Goal: Task Accomplishment & Management: Manage account settings

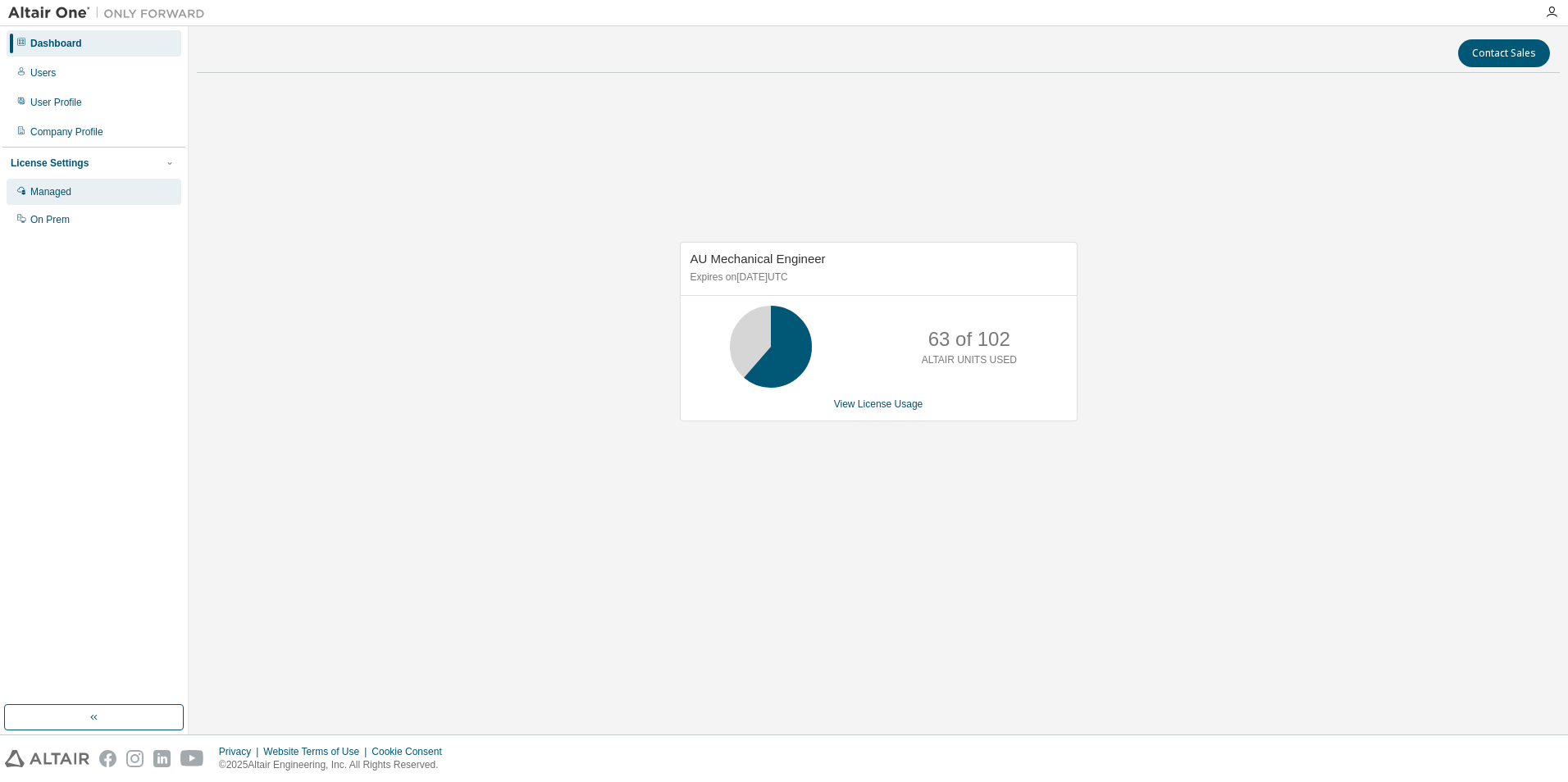
click at [82, 188] on div "Managed" at bounding box center [94, 192] width 175 height 26
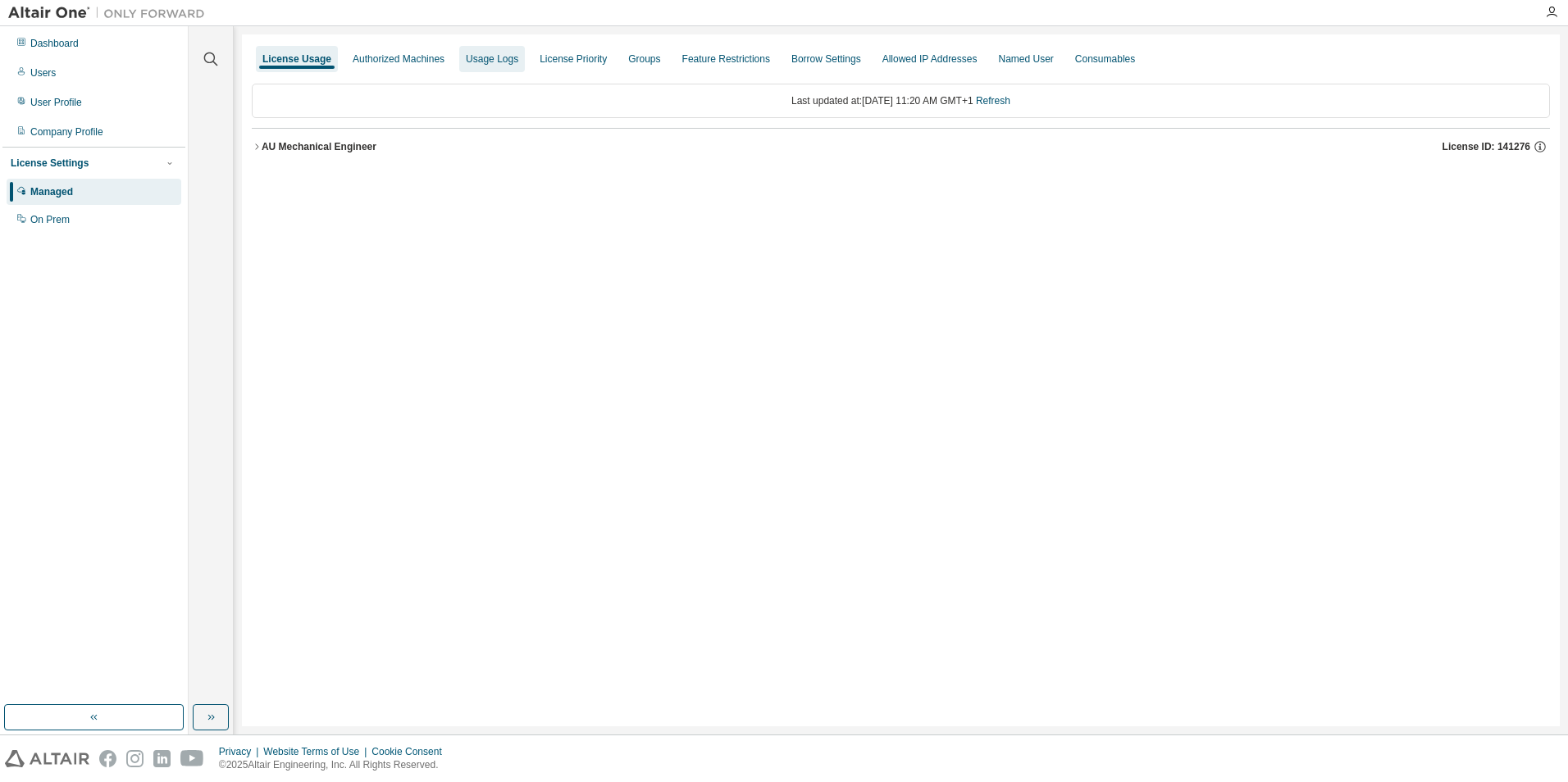
click at [466, 54] on div "Usage Logs" at bounding box center [492, 59] width 52 height 13
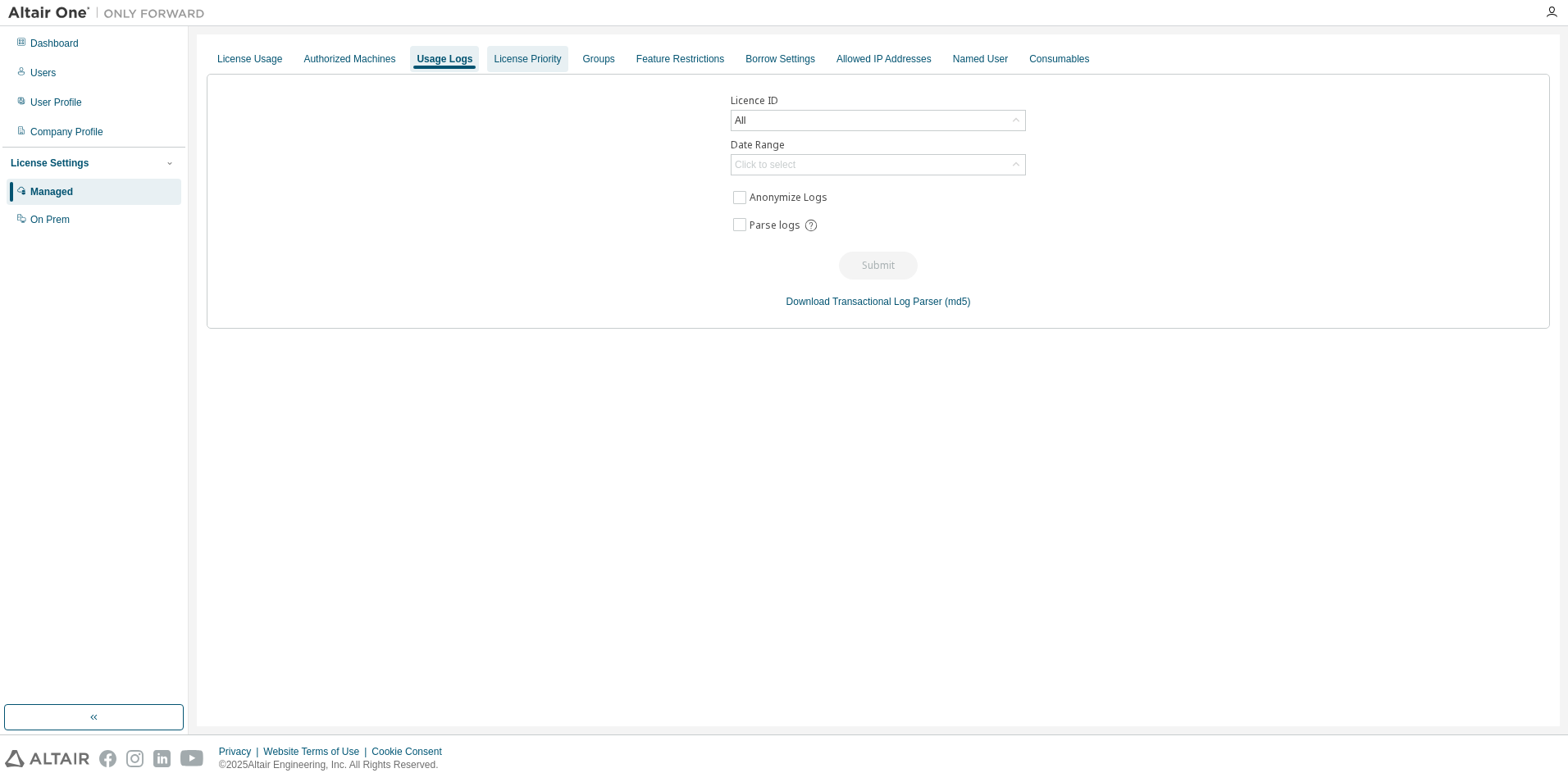
click at [520, 63] on div "License Priority" at bounding box center [527, 59] width 67 height 13
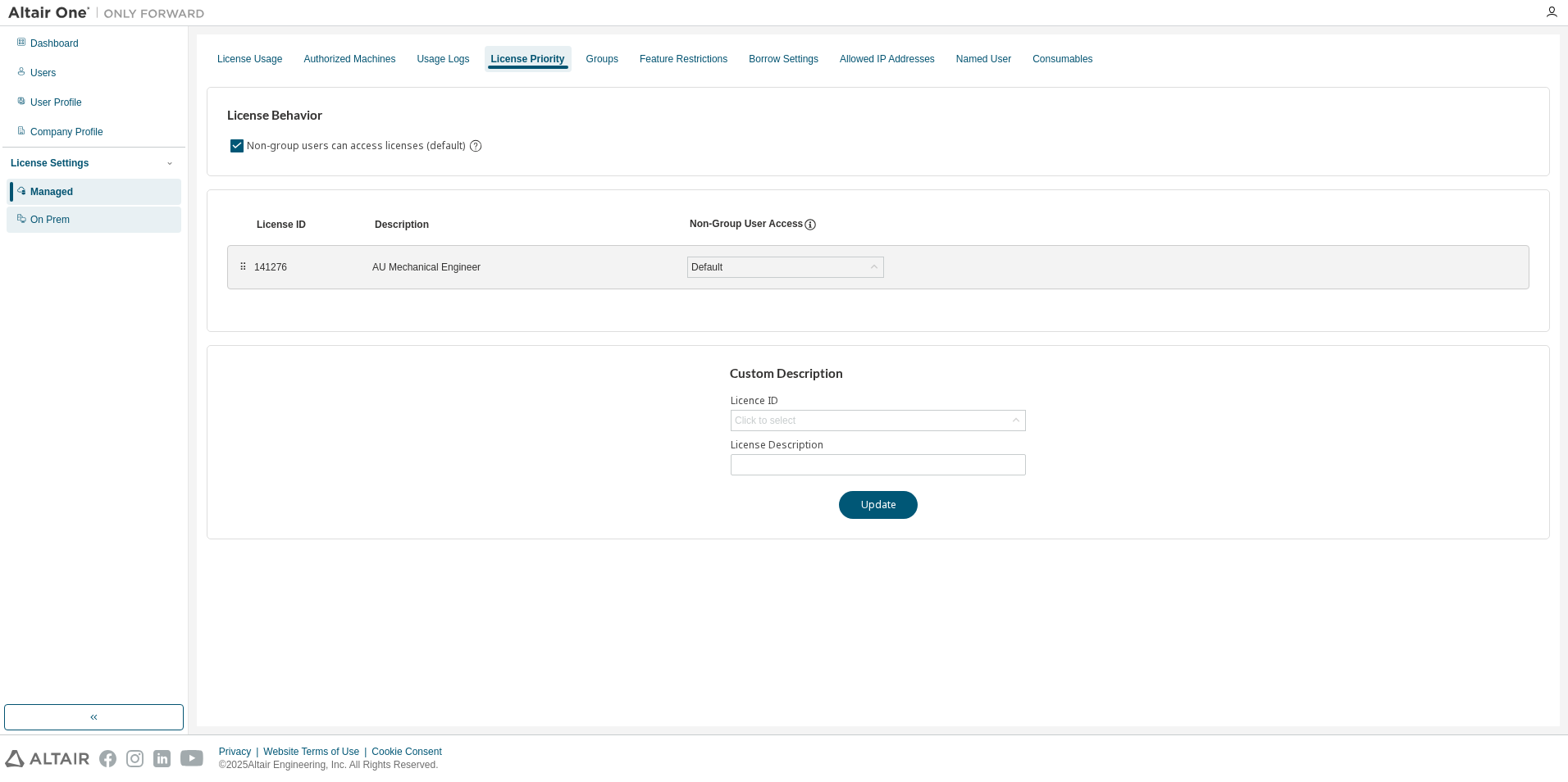
click at [55, 216] on div "On Prem" at bounding box center [50, 220] width 39 height 13
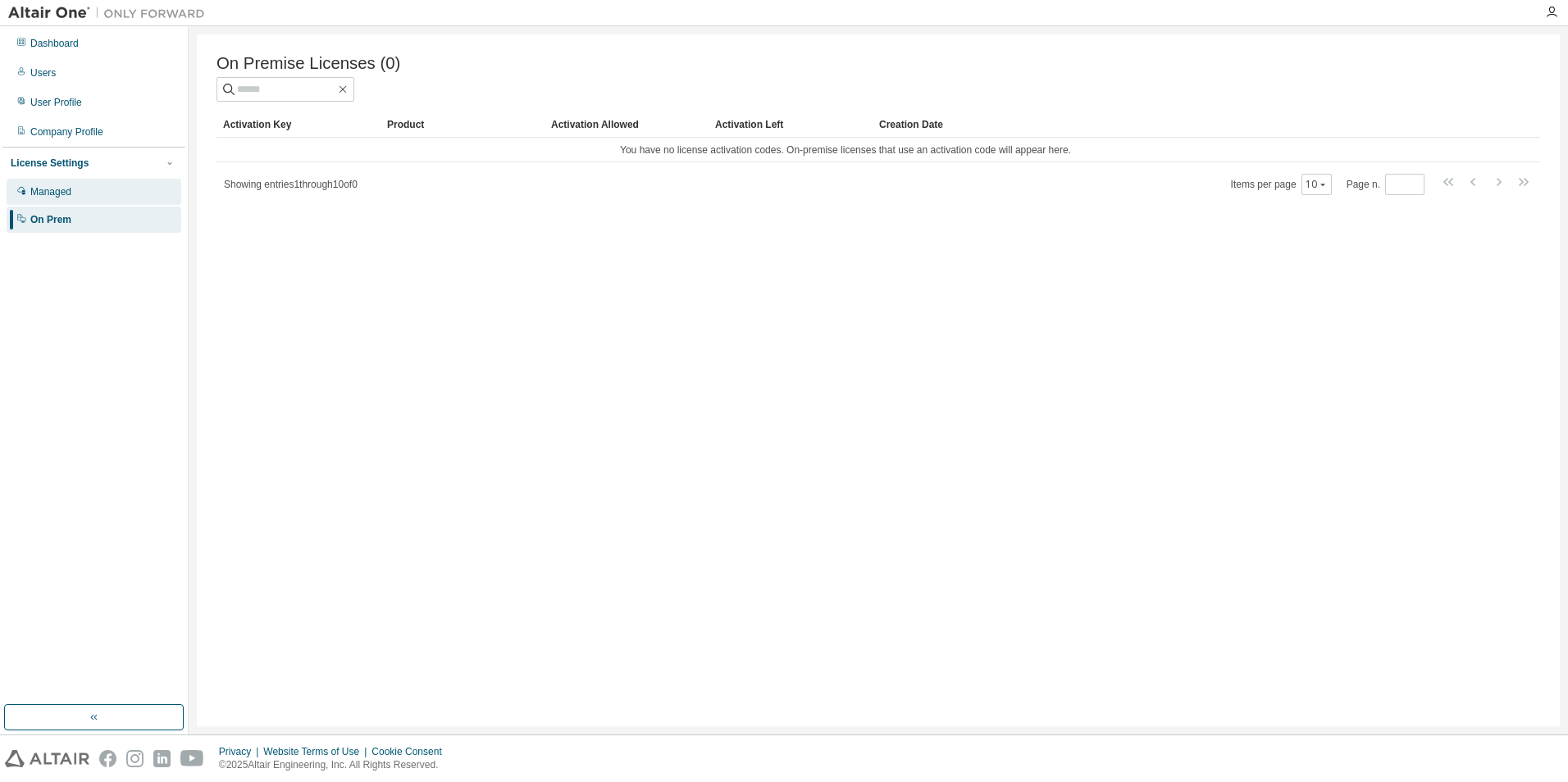
click at [85, 192] on div "Managed" at bounding box center [94, 192] width 175 height 26
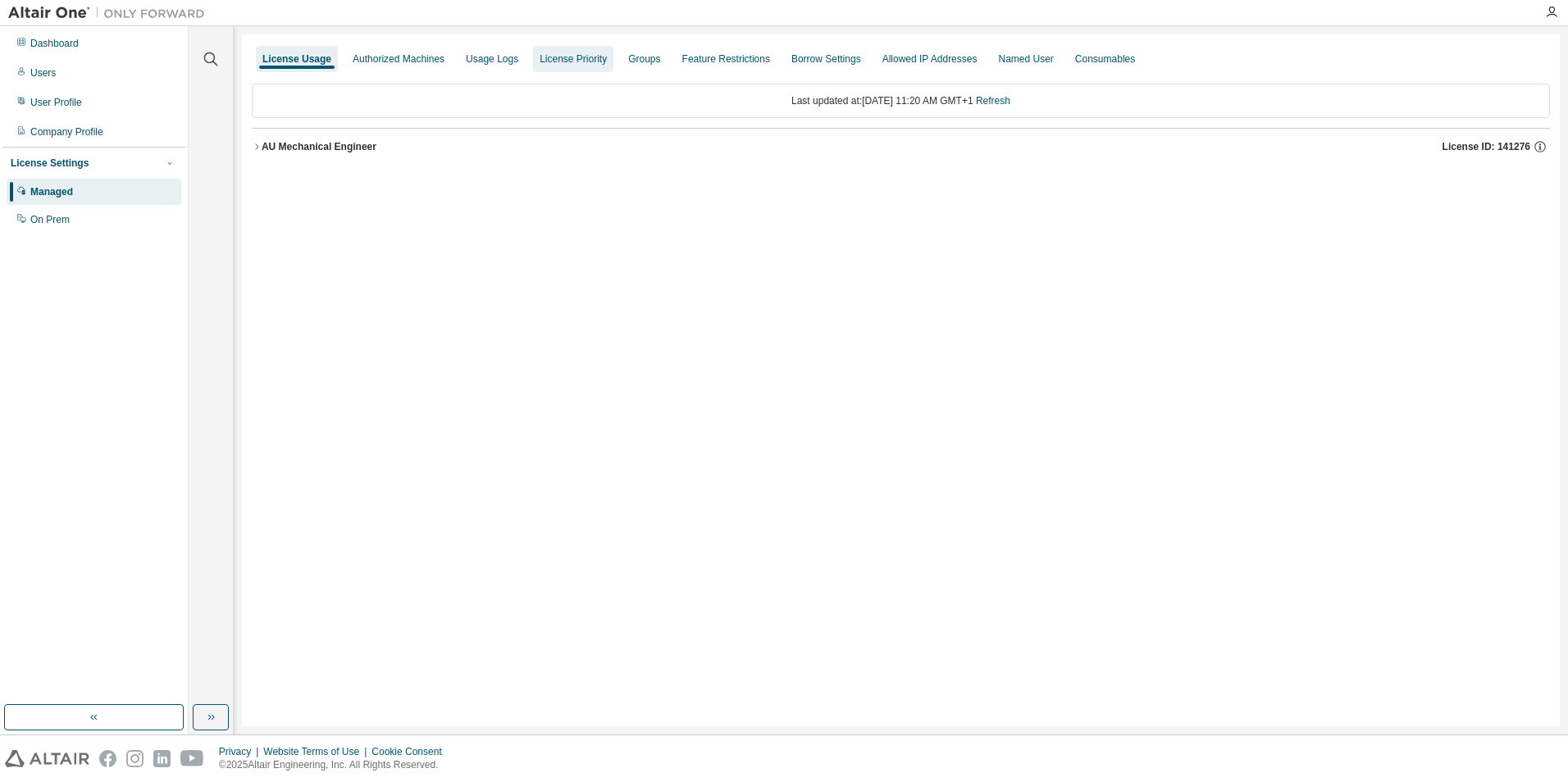
click at [581, 64] on div "License Priority" at bounding box center [573, 59] width 67 height 13
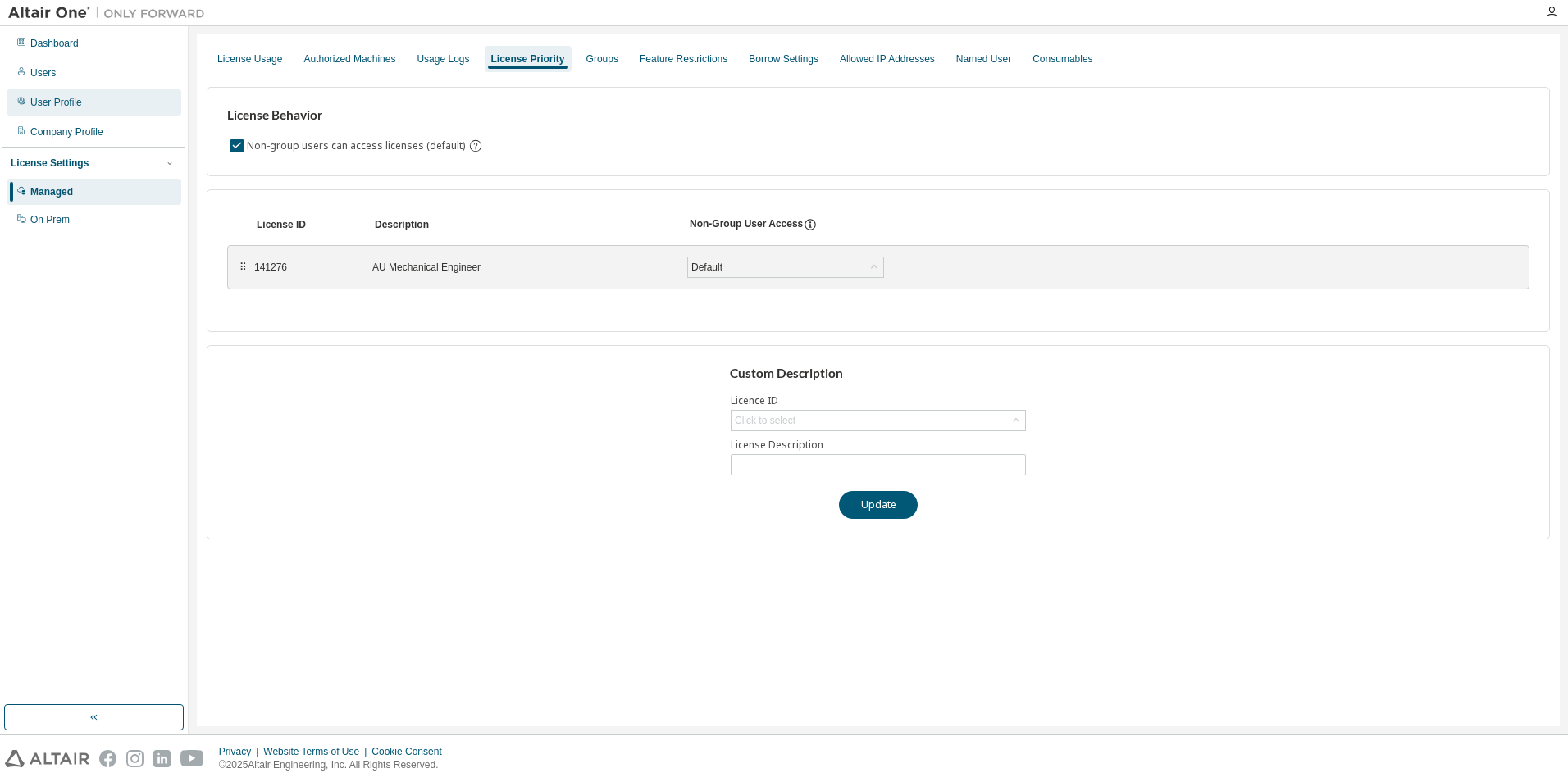
click at [52, 100] on div "User Profile" at bounding box center [55, 102] width 52 height 13
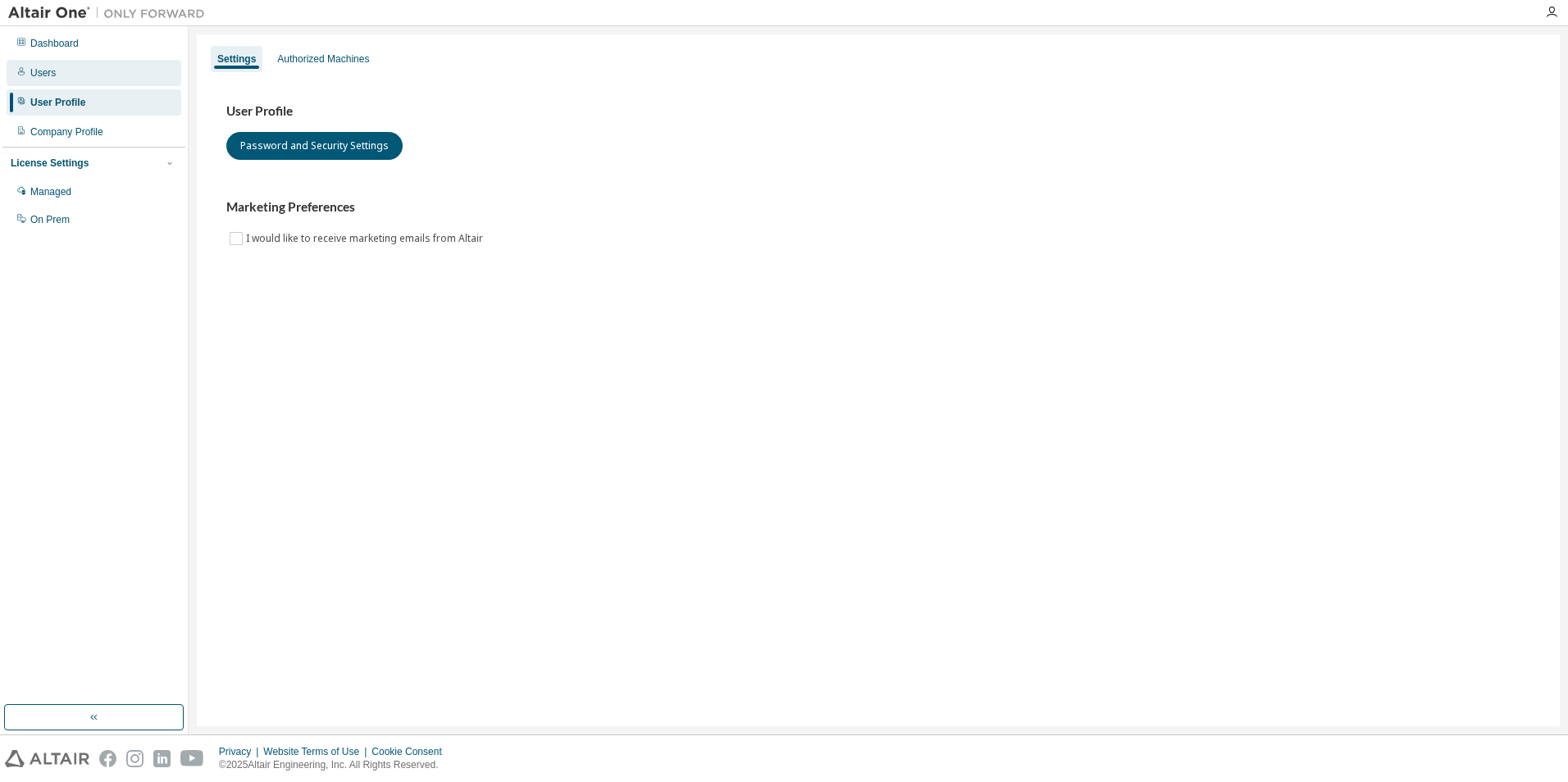
click at [65, 84] on div "Users" at bounding box center [94, 73] width 175 height 26
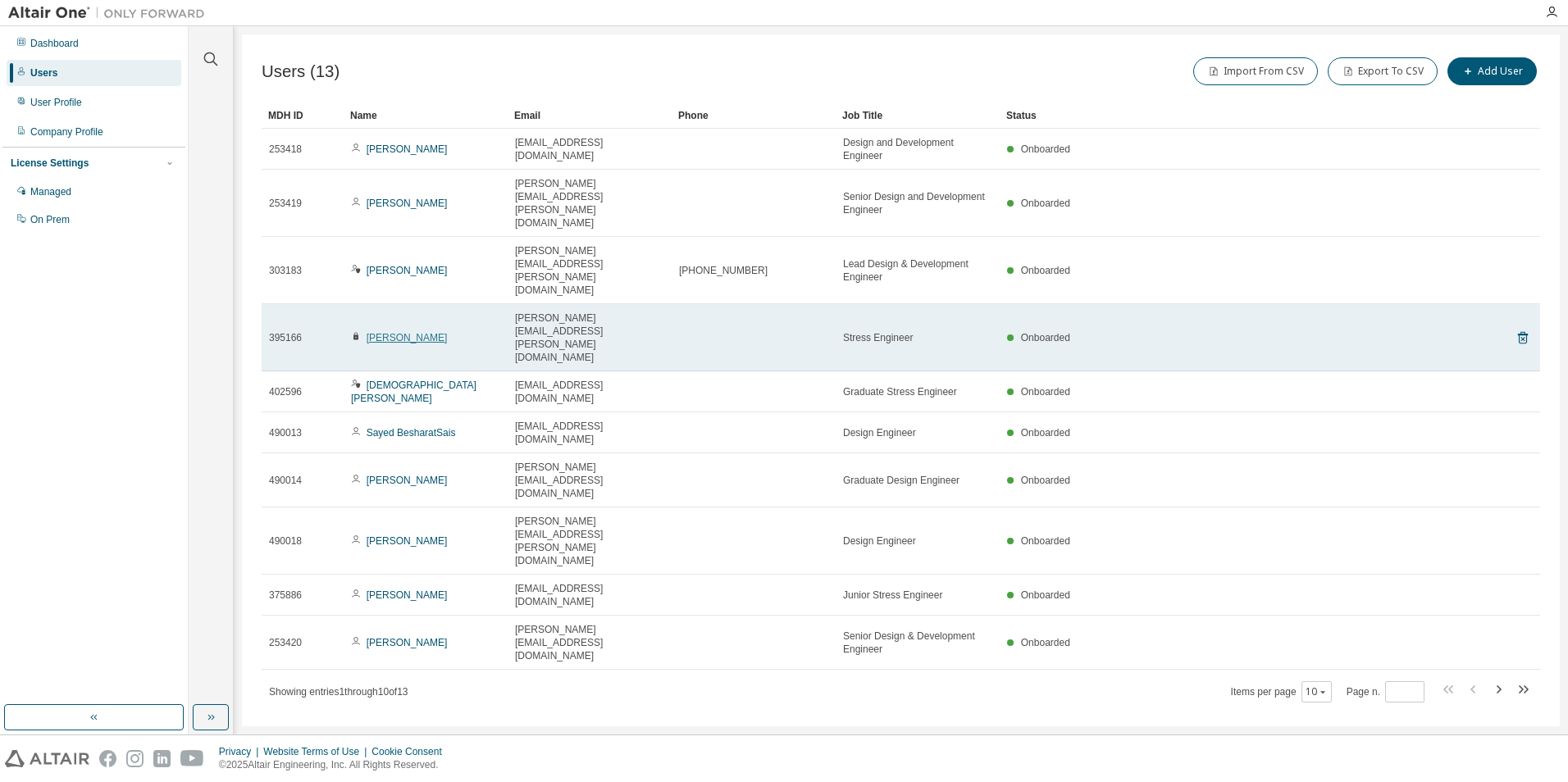
click at [414, 332] on link "Amol Nagarkar" at bounding box center [407, 338] width 81 height 11
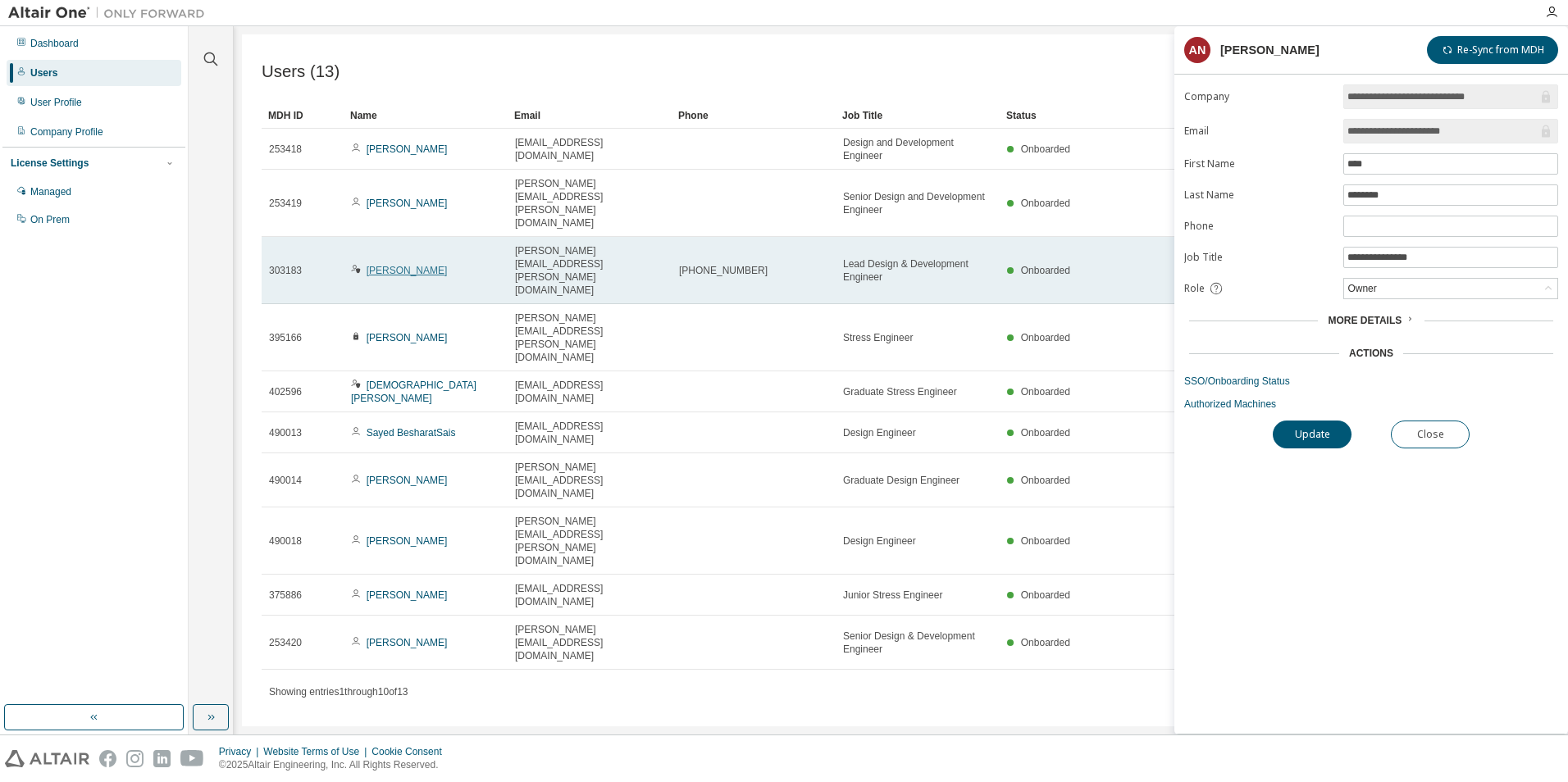
click at [400, 265] on link "Ben Dodman" at bounding box center [407, 271] width 81 height 11
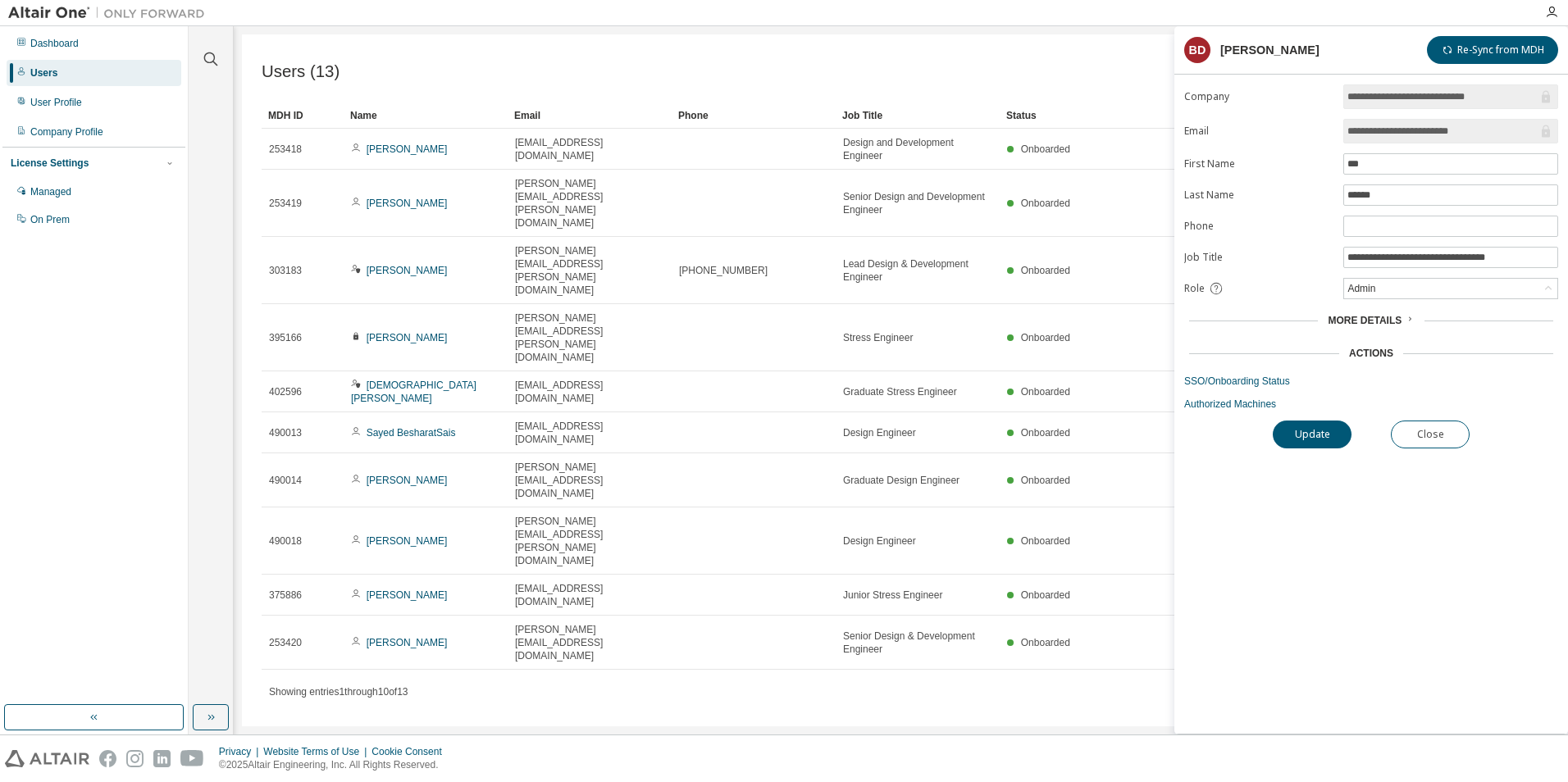
click at [1053, 66] on div "Import From CSV Export To CSV Add User" at bounding box center [1220, 71] width 640 height 35
click at [1418, 439] on button "Close" at bounding box center [1430, 435] width 79 height 28
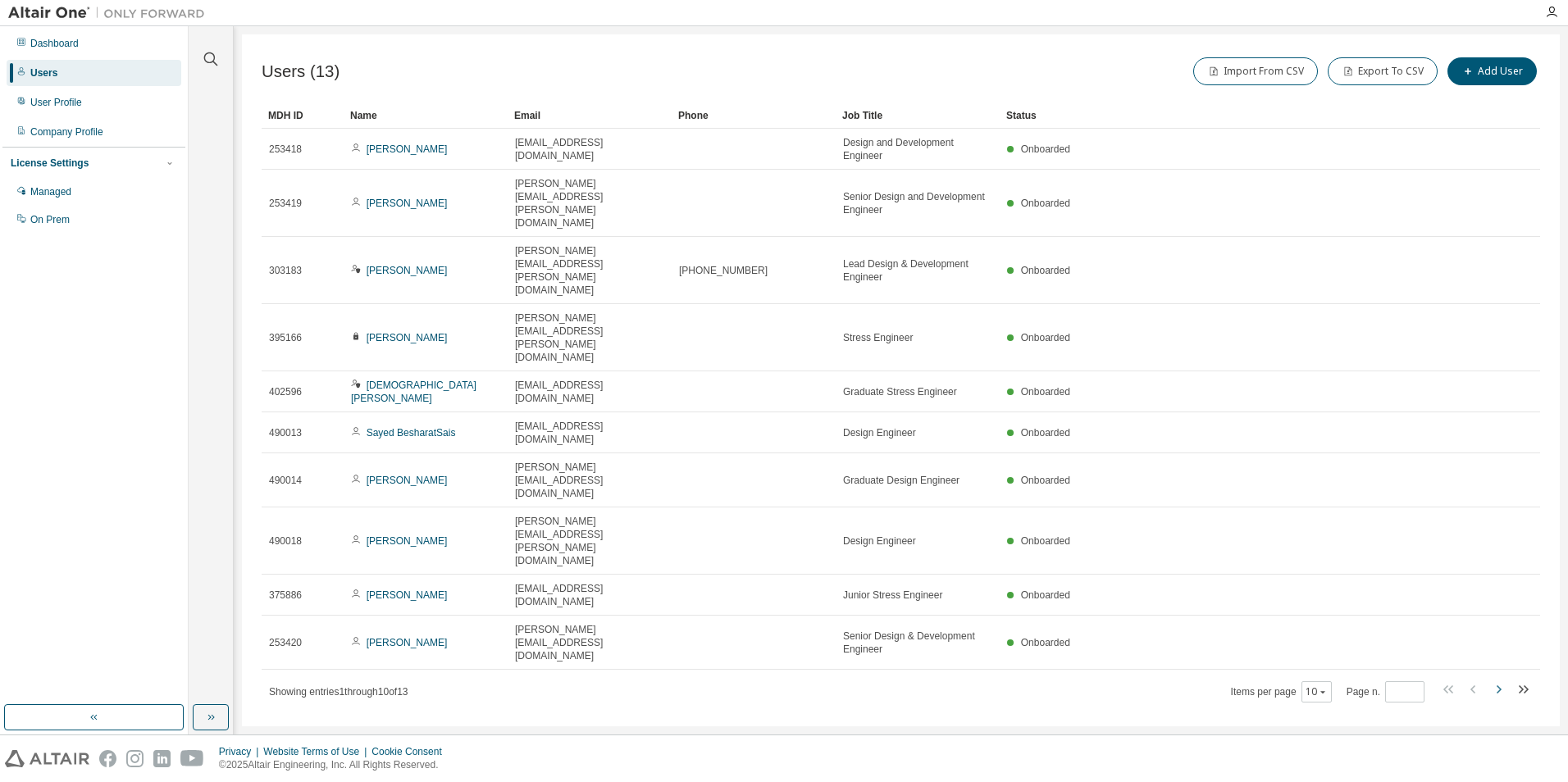
click at [1495, 680] on icon "button" at bounding box center [1498, 689] width 20 height 20
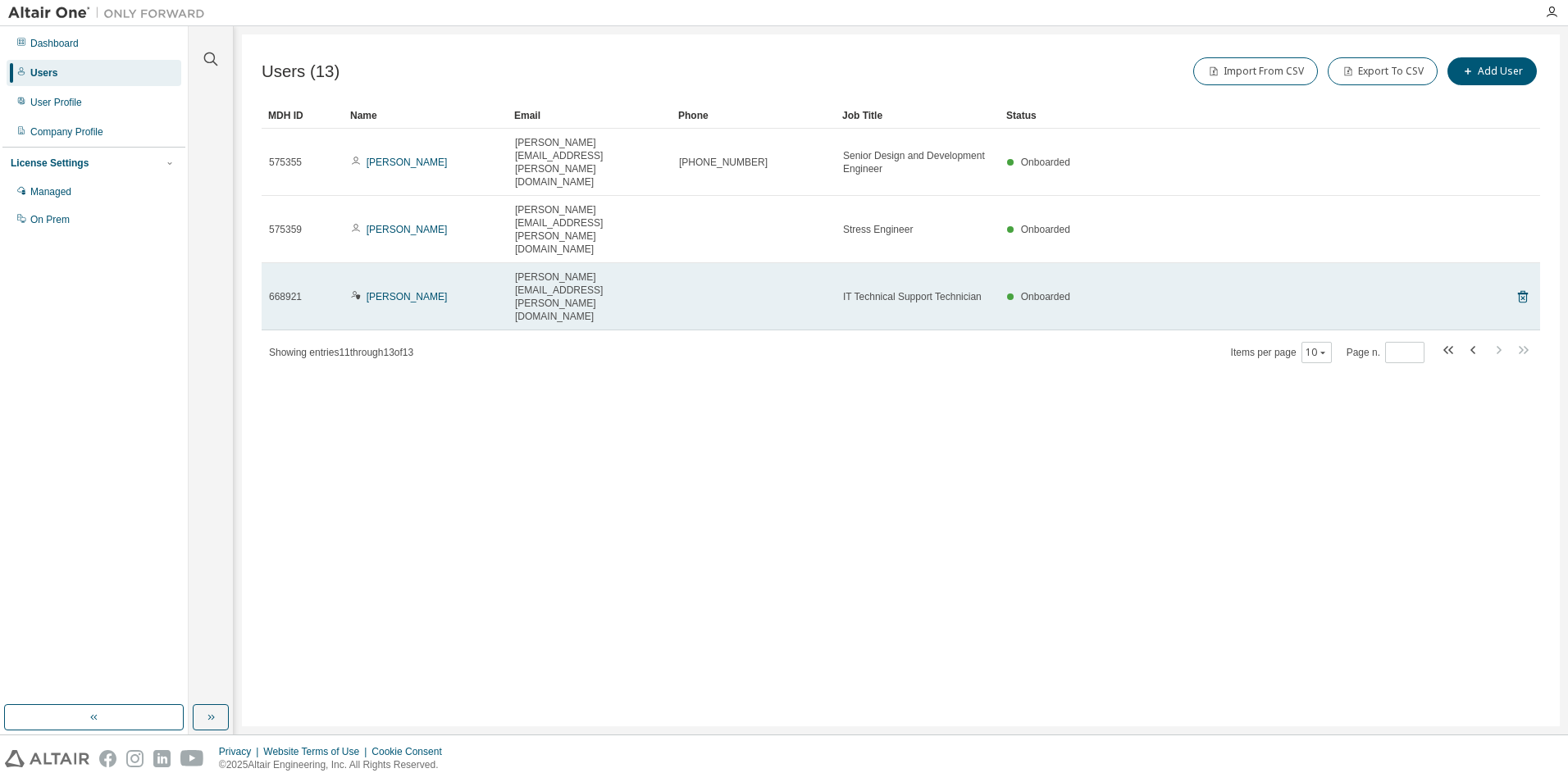
click at [362, 290] on span "Zachariah Drakeford" at bounding box center [399, 297] width 96 height 13
click at [377, 291] on link "Zachariah Drakeford" at bounding box center [407, 297] width 81 height 11
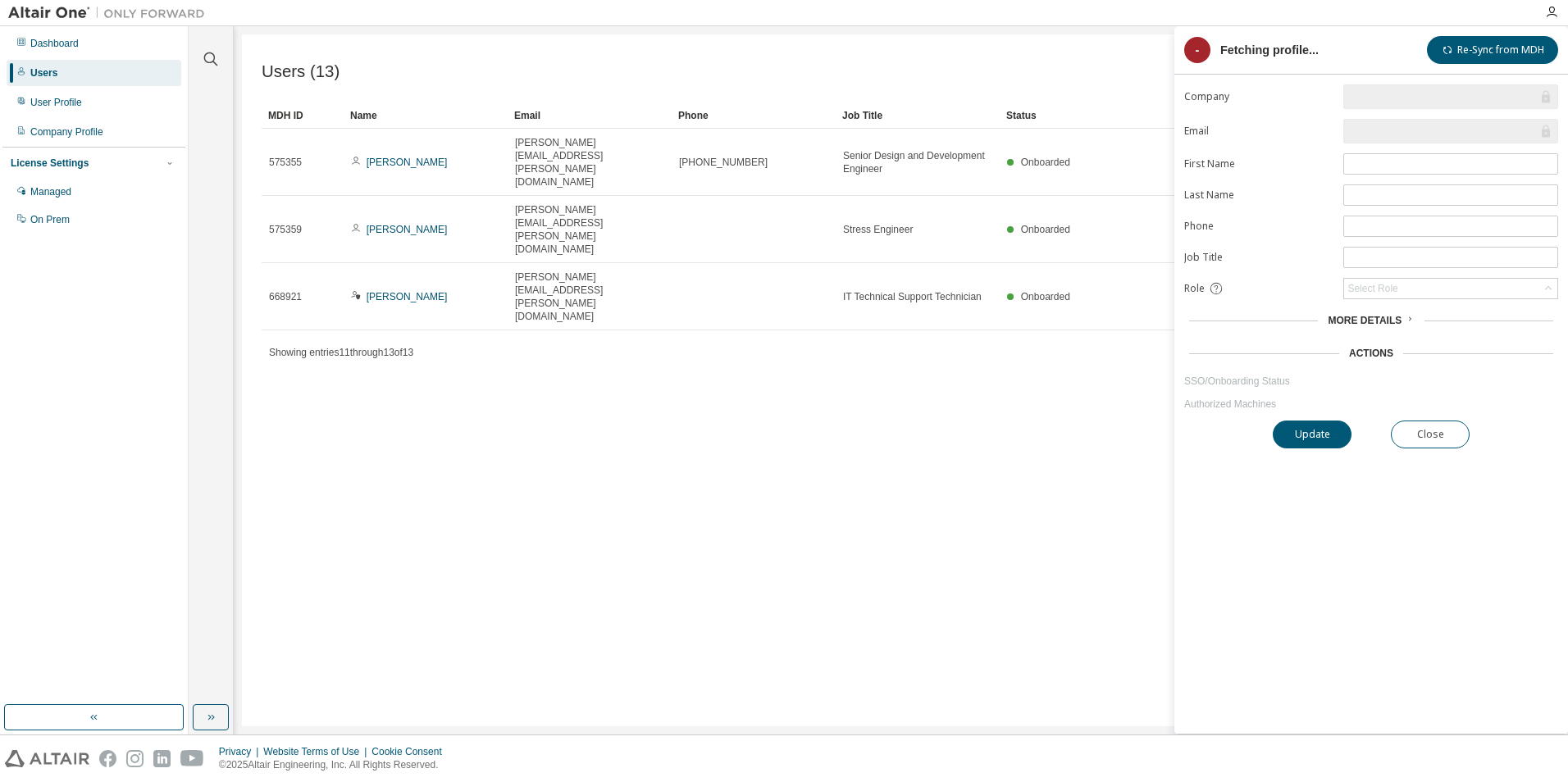
type input "*"
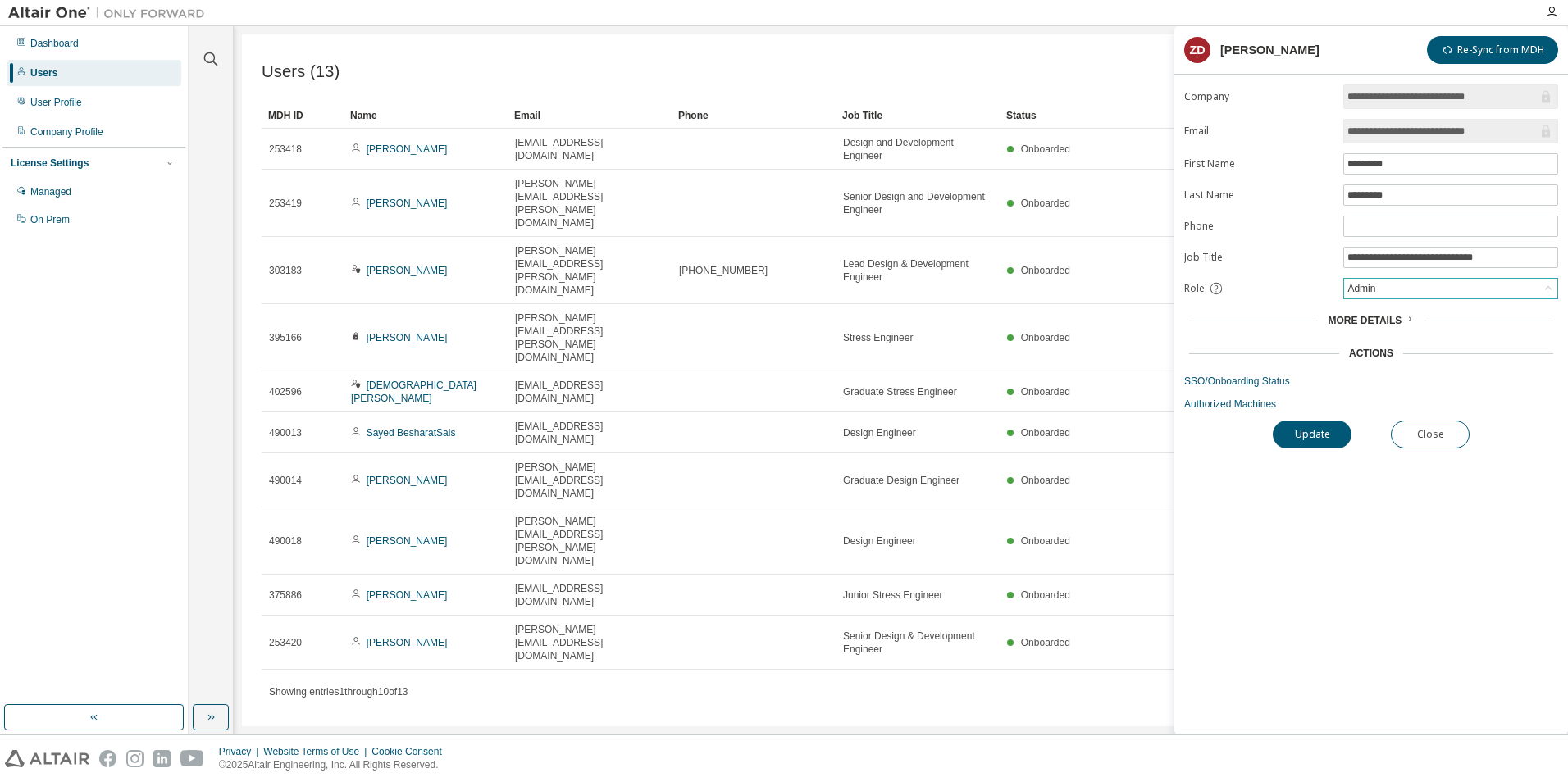
click at [1360, 292] on div "Admin" at bounding box center [1361, 288] width 33 height 18
click at [1367, 325] on li "Owner" at bounding box center [1450, 331] width 210 height 22
click at [1428, 436] on button "Close" at bounding box center [1430, 435] width 79 height 28
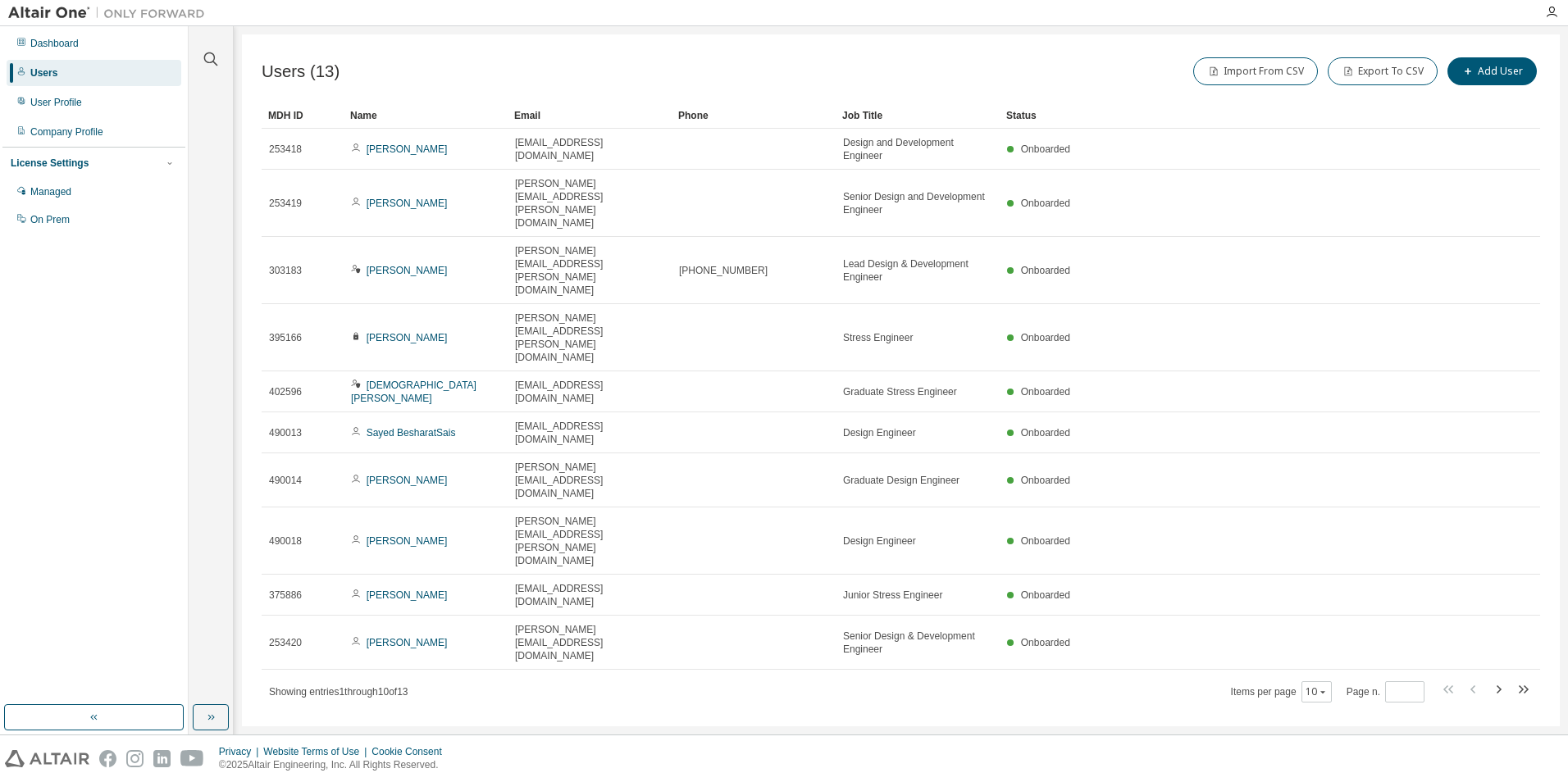
click at [964, 603] on div "Users (13) Import From CSV Export To CSV Add User Clear Load Save Save As Field…" at bounding box center [900, 380] width 1318 height 692
click at [80, 34] on div "Dashboard" at bounding box center [94, 43] width 175 height 26
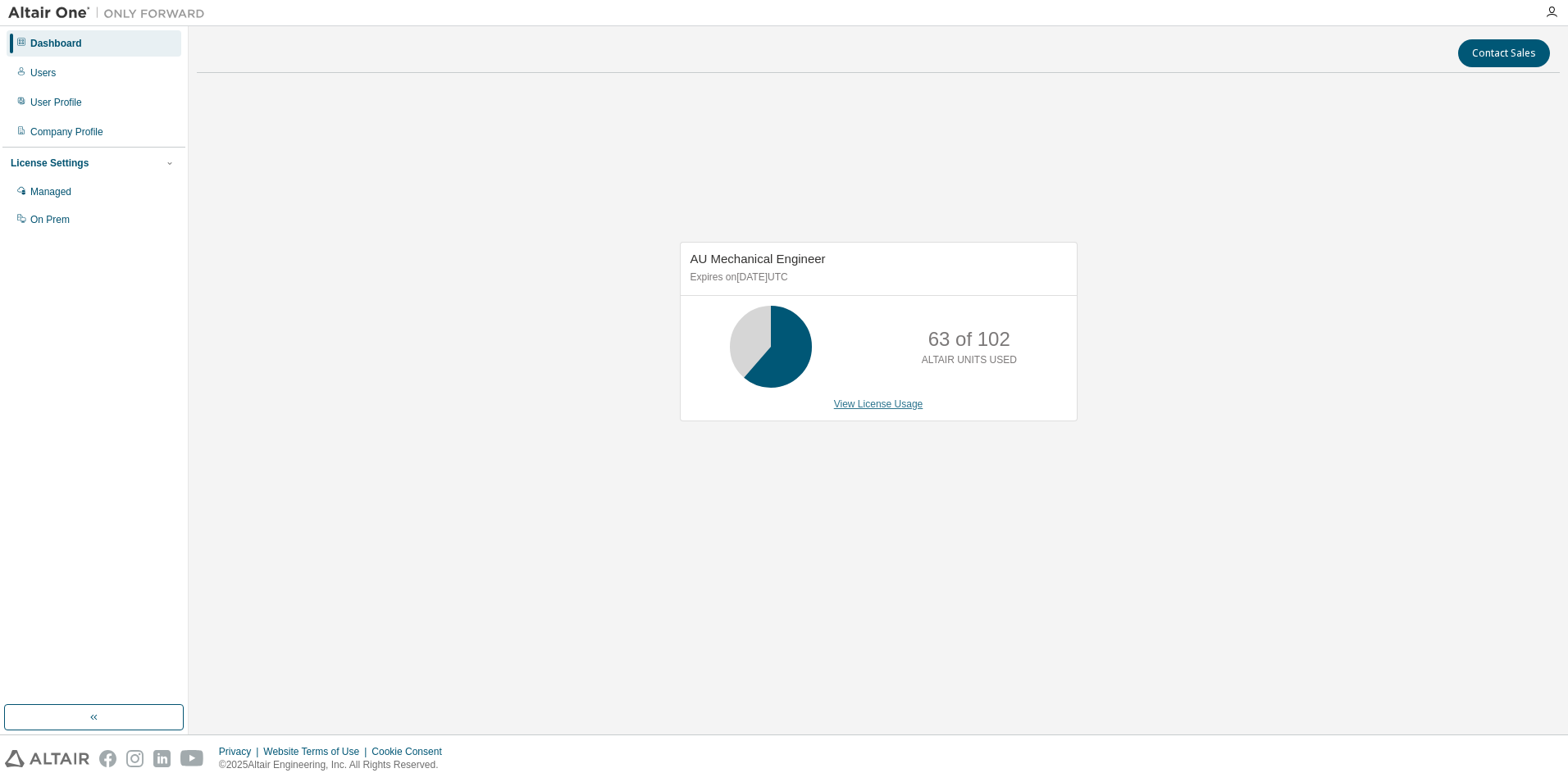
click at [897, 406] on link "View License Usage" at bounding box center [879, 405] width 89 height 11
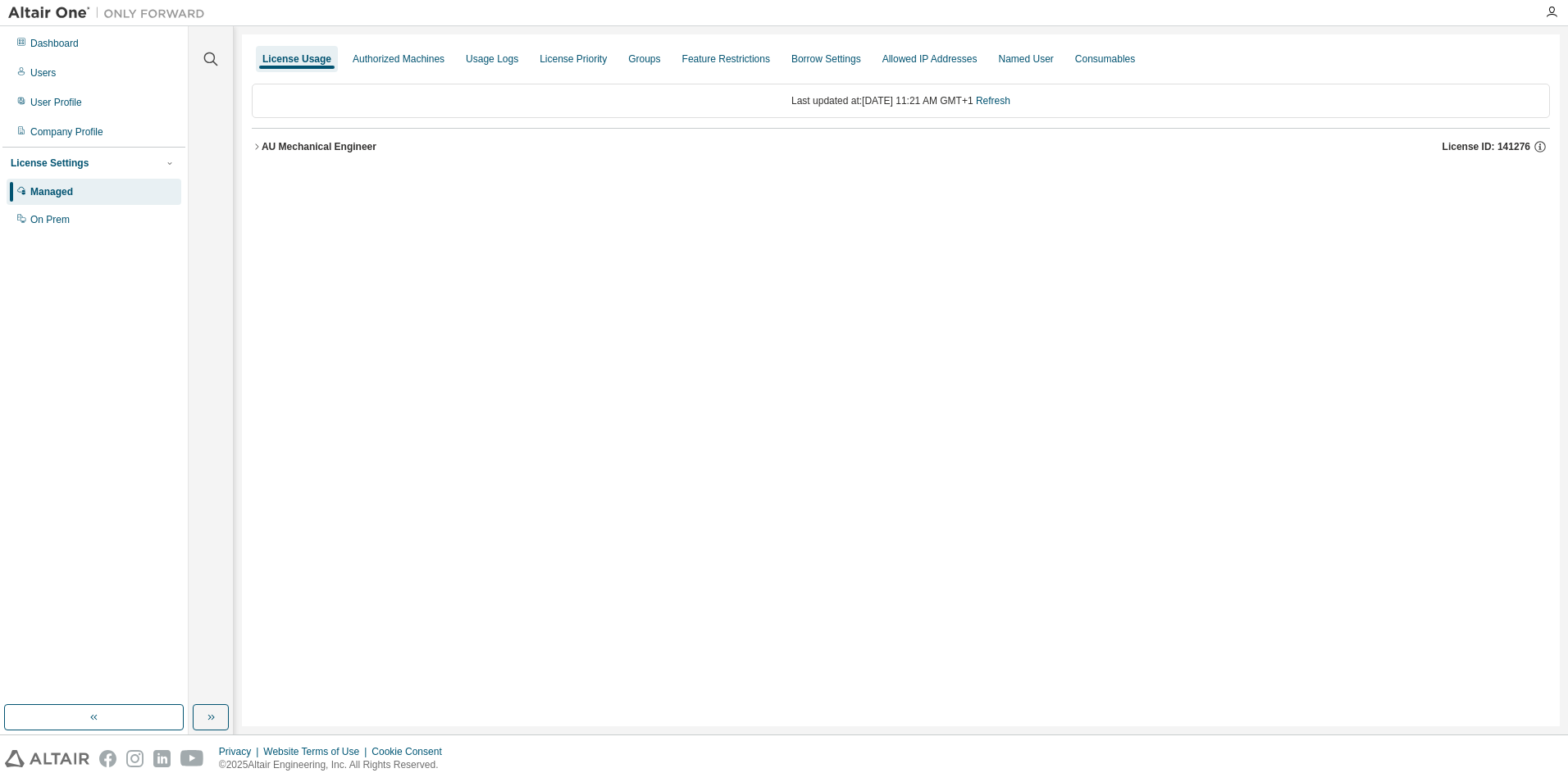
click at [273, 144] on div "AU Mechanical Engineer" at bounding box center [318, 147] width 115 height 13
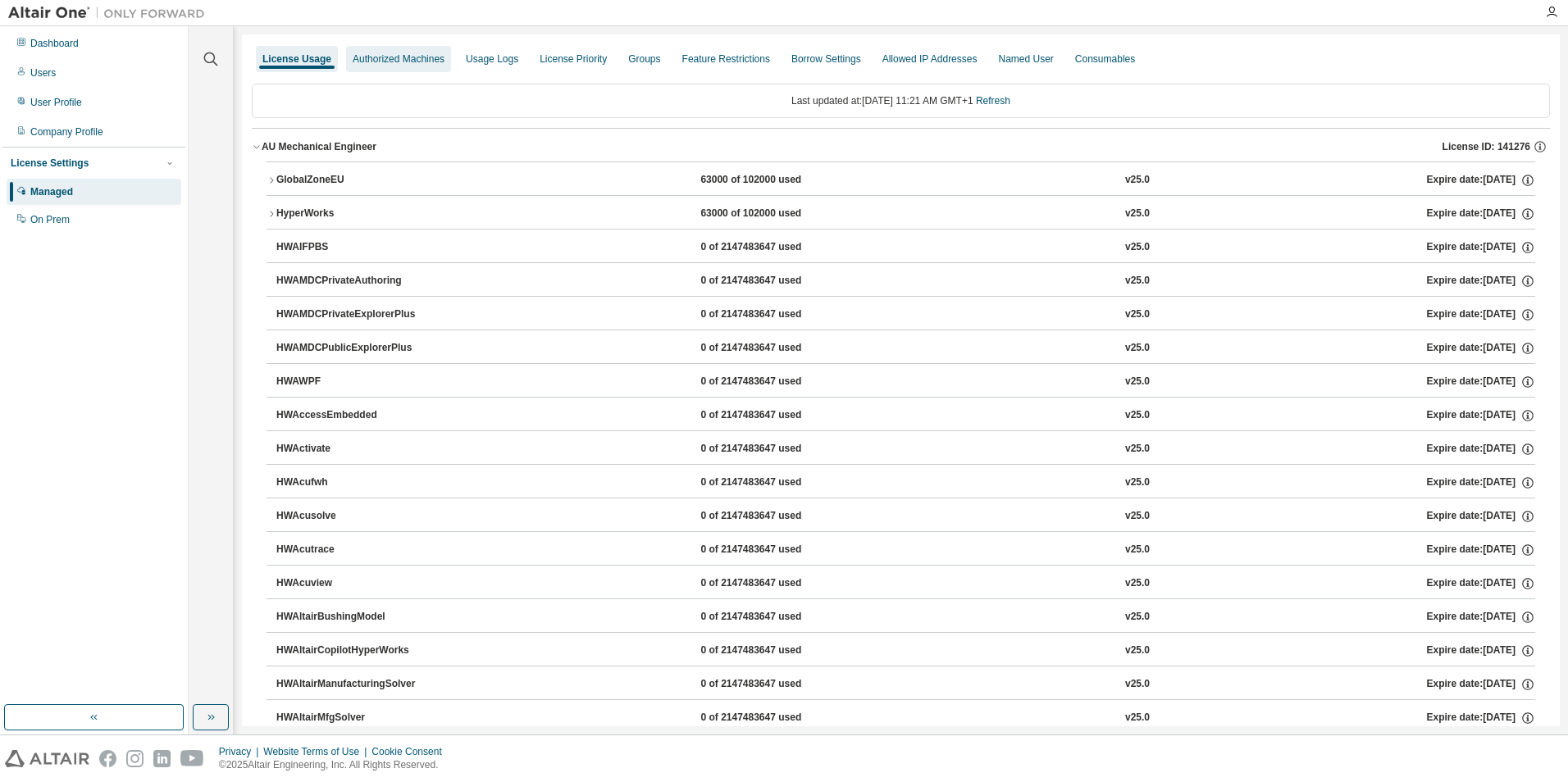
click at [391, 59] on div "Authorized Machines" at bounding box center [399, 59] width 92 height 13
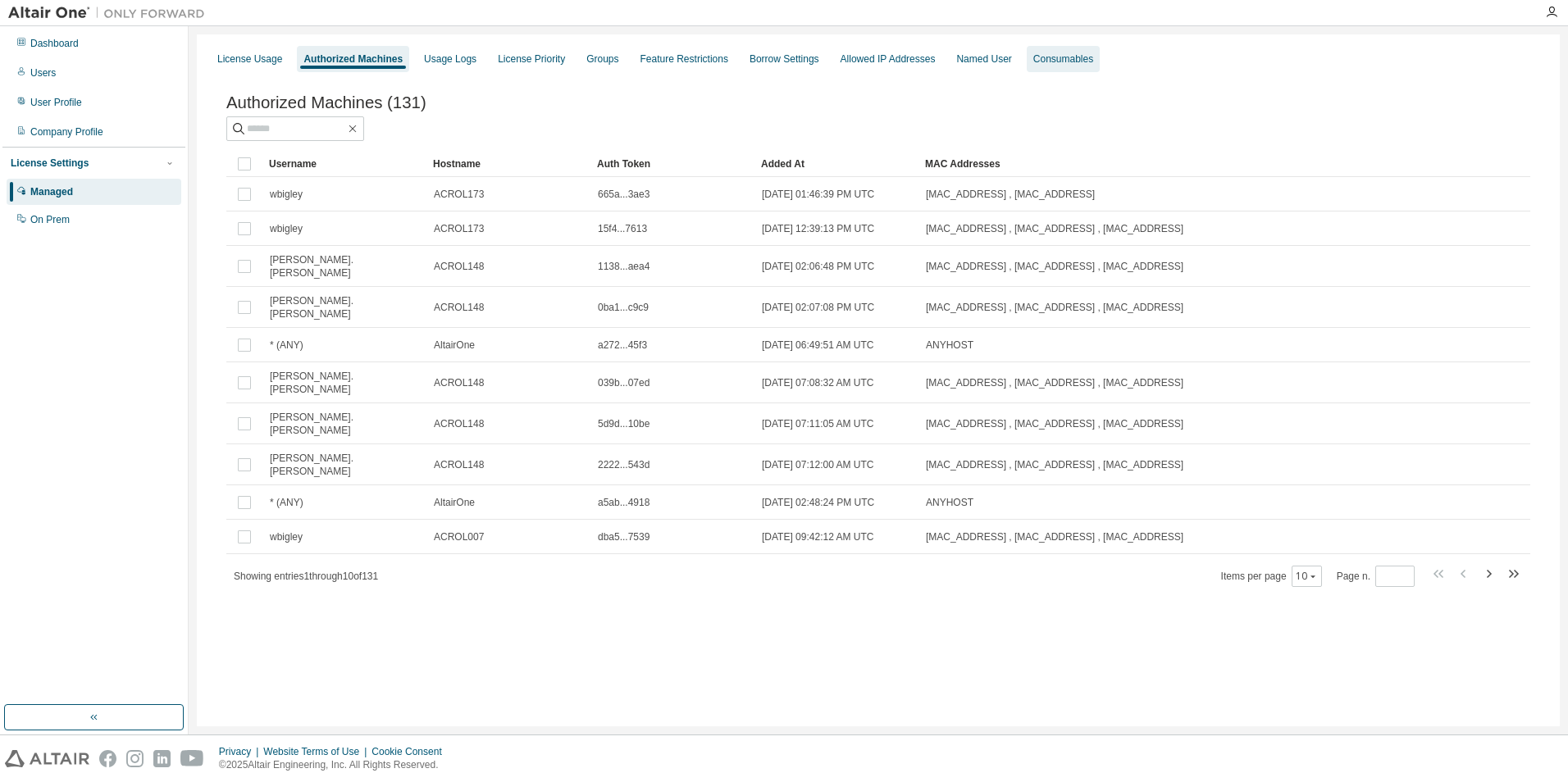
click at [1047, 66] on div "Consumables" at bounding box center [1063, 59] width 73 height 26
